Goal: Task Accomplishment & Management: Manage account settings

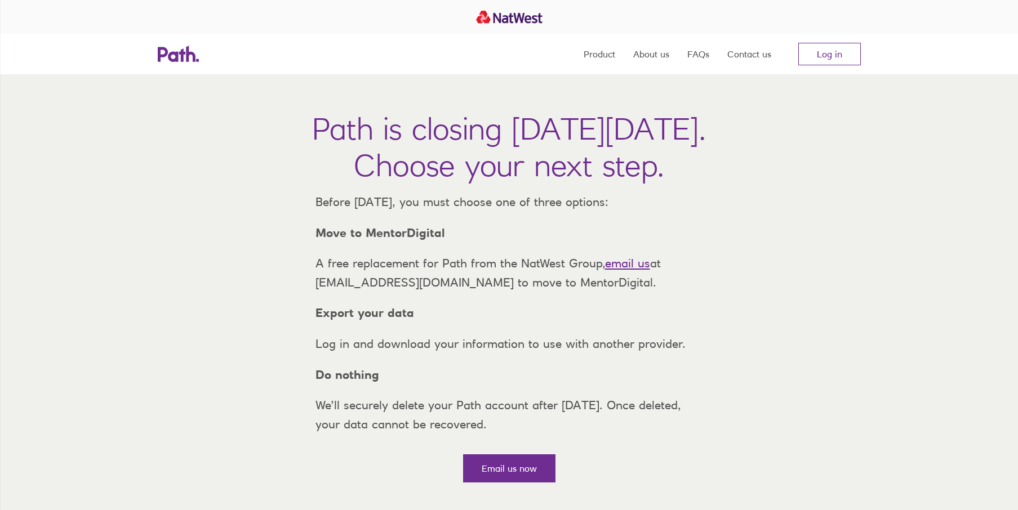
click at [821, 51] on link "Log in" at bounding box center [829, 54] width 63 height 23
click at [822, 57] on link "Log in" at bounding box center [829, 54] width 63 height 23
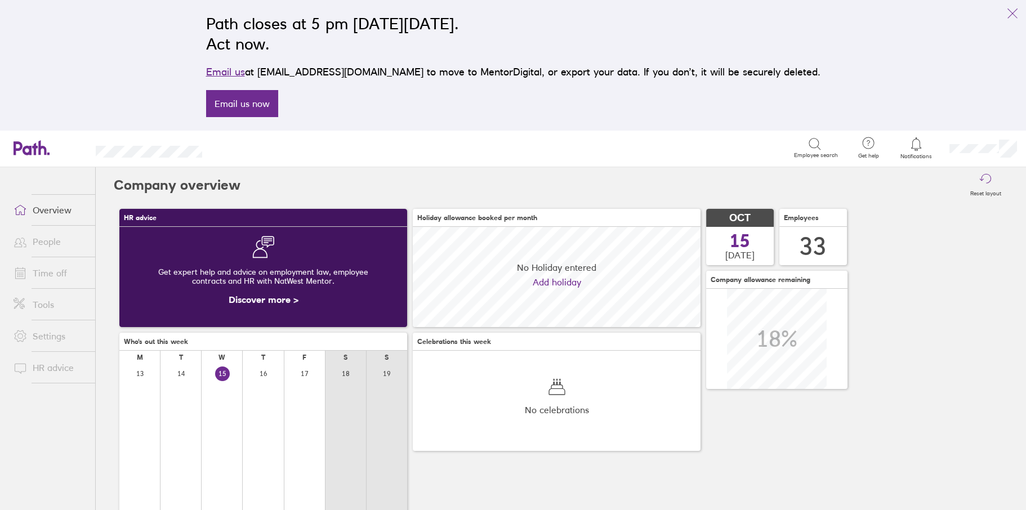
scroll to position [100, 287]
click at [1011, 15] on icon "link" at bounding box center [1013, 14] width 14 height 14
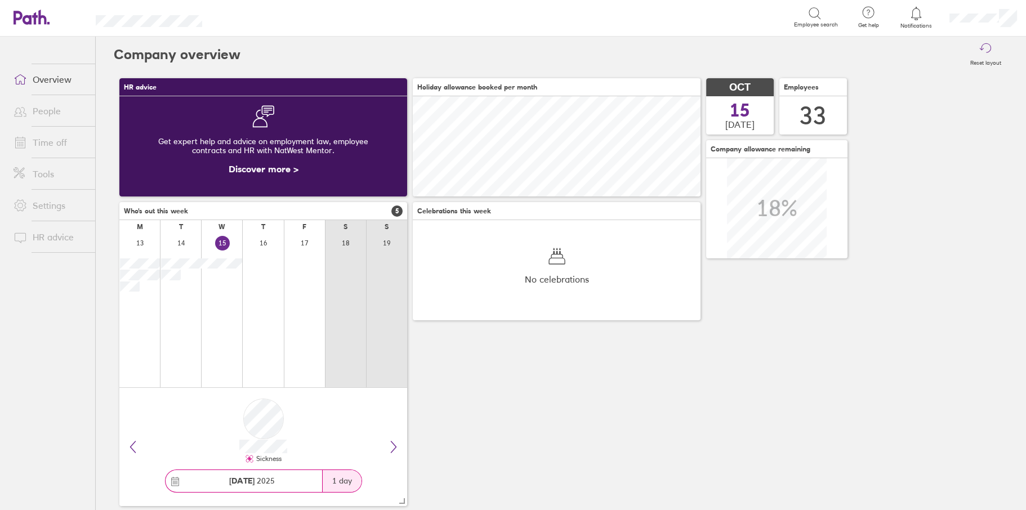
click at [45, 148] on link "Time off" at bounding box center [50, 142] width 91 height 23
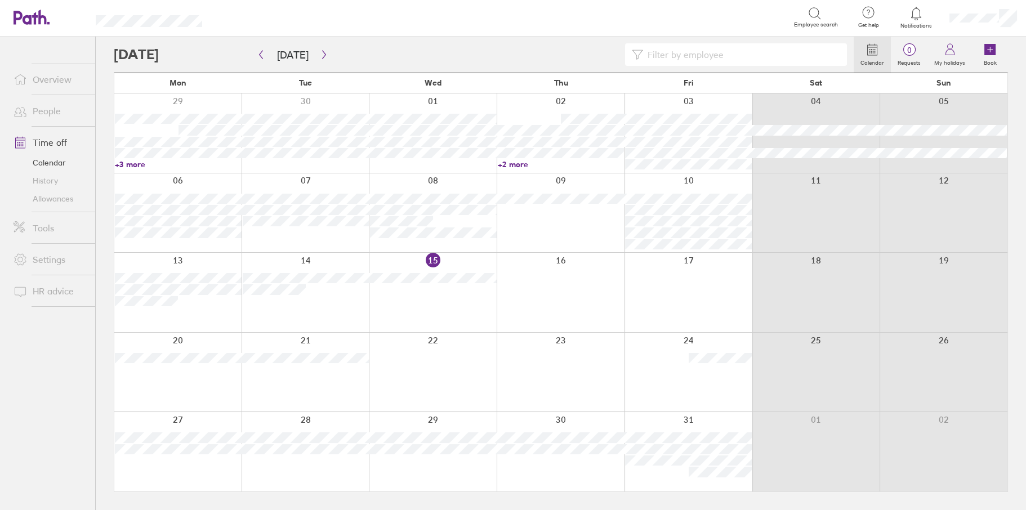
click at [986, 54] on icon at bounding box center [989, 49] width 11 height 11
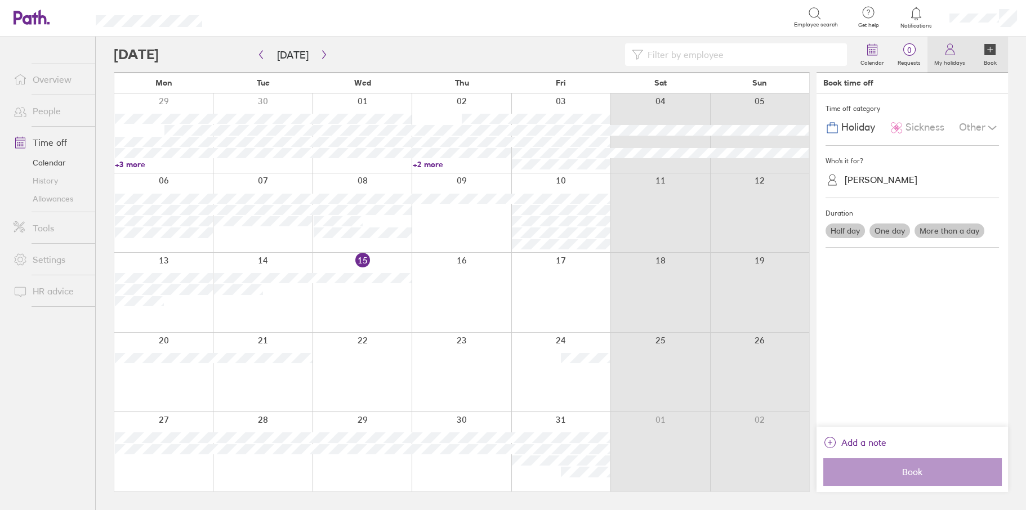
click at [966, 51] on link "My holidays" at bounding box center [950, 55] width 44 height 36
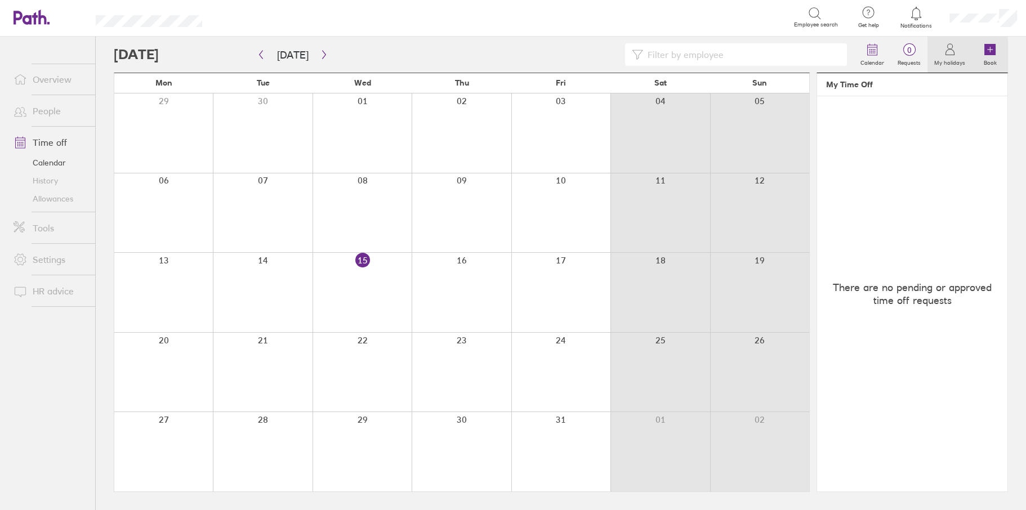
click at [995, 52] on icon at bounding box center [989, 49] width 11 height 11
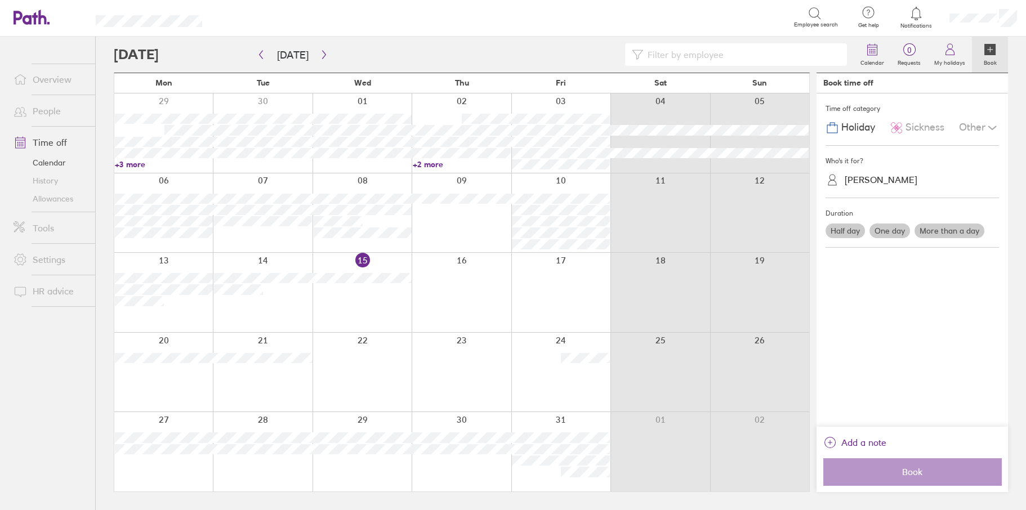
click at [914, 123] on span "Sickness" at bounding box center [925, 128] width 39 height 12
click at [878, 175] on div "Julie Pugh" at bounding box center [881, 180] width 73 height 11
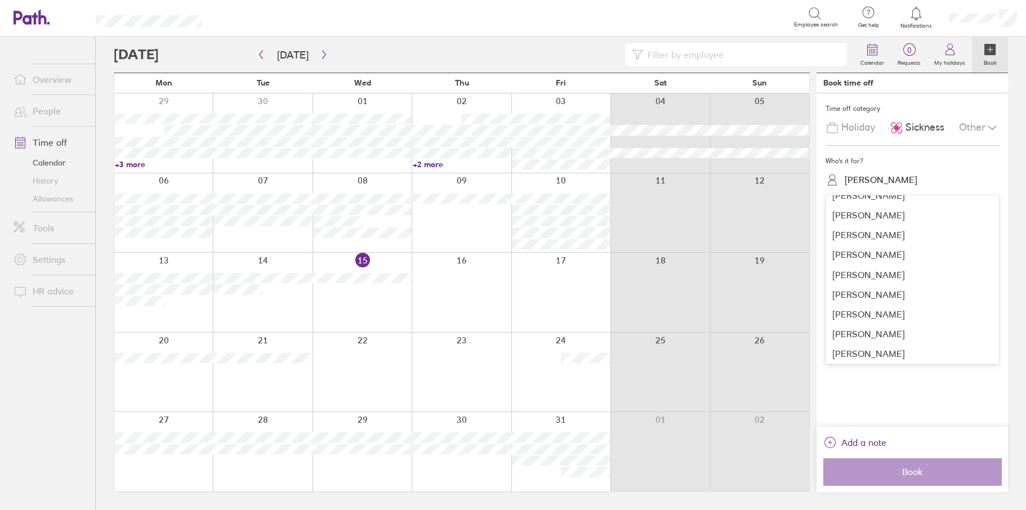
scroll to position [169, 0]
click at [863, 242] on div "Haydar Erpak" at bounding box center [912, 237] width 173 height 20
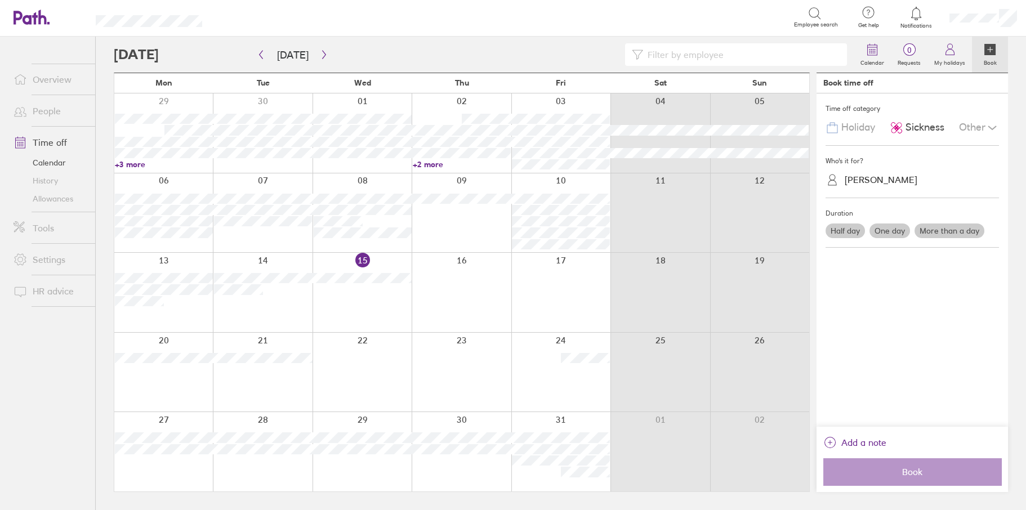
click at [879, 231] on label "One day" at bounding box center [890, 231] width 41 height 15
click at [0, 0] on input "One day" at bounding box center [0, 0] width 0 height 0
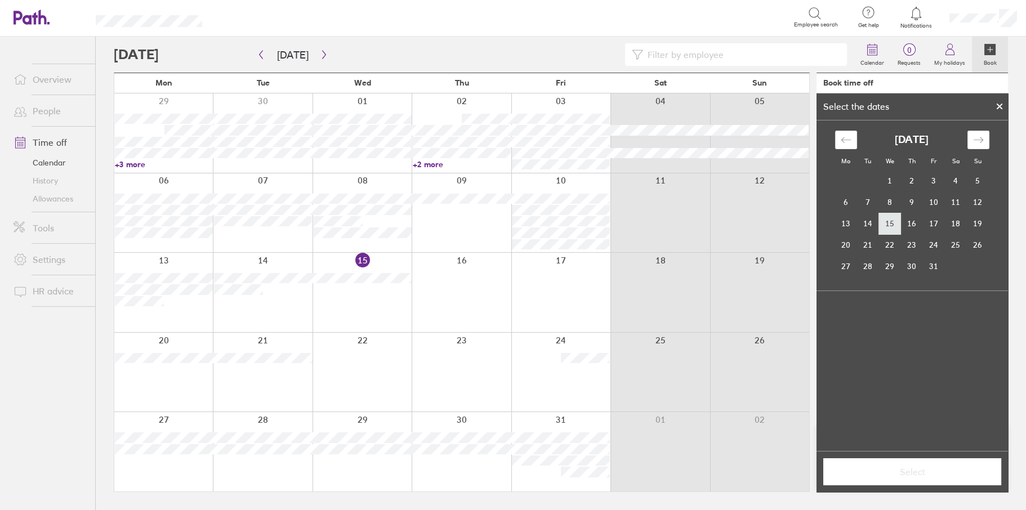
click at [888, 225] on td "15" at bounding box center [890, 223] width 22 height 21
click at [889, 473] on span "Select" at bounding box center [912, 472] width 162 height 10
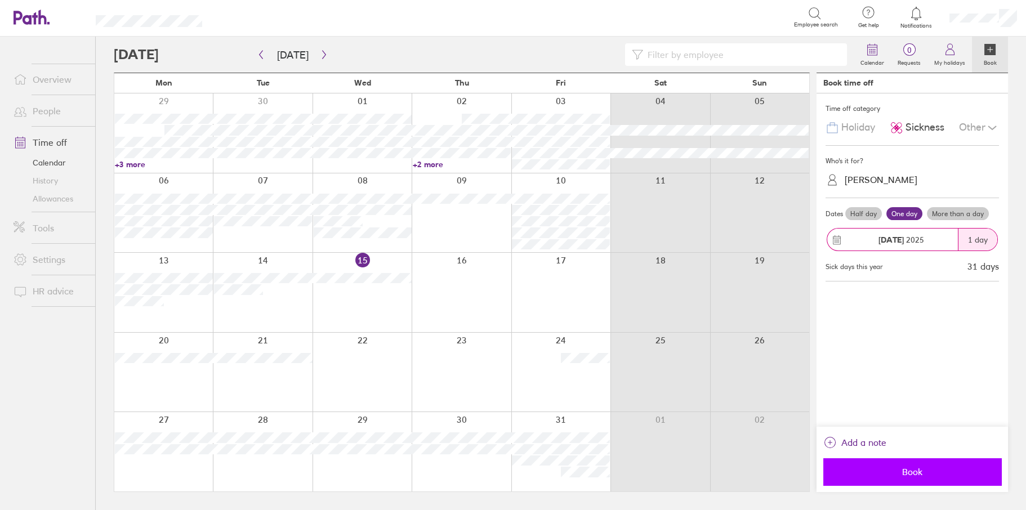
click at [908, 474] on span "Book" at bounding box center [912, 472] width 162 height 10
